Goal: Use online tool/utility: Utilize a website feature to perform a specific function

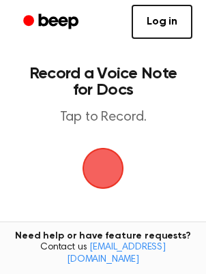
click at [96, 169] on span "button" at bounding box center [103, 168] width 38 height 38
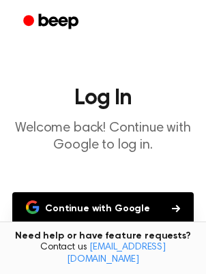
click at [124, 207] on button "Continue with Google" at bounding box center [102, 208] width 181 height 33
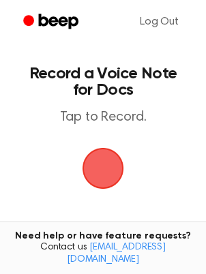
click at [116, 164] on span "button" at bounding box center [103, 168] width 38 height 38
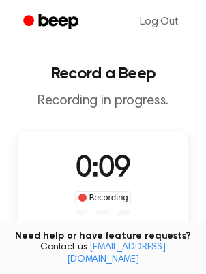
click at [178, 105] on p "Recording in progress." at bounding box center [103, 101] width 184 height 17
click at [145, 230] on button "Save" at bounding box center [135, 253] width 55 height 55
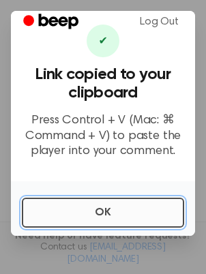
click at [114, 213] on button "OK" at bounding box center [103, 213] width 162 height 30
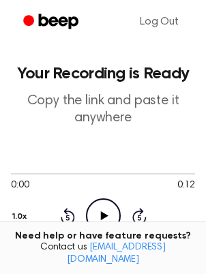
click at [102, 213] on icon at bounding box center [103, 215] width 7 height 9
